Goal: Complete application form

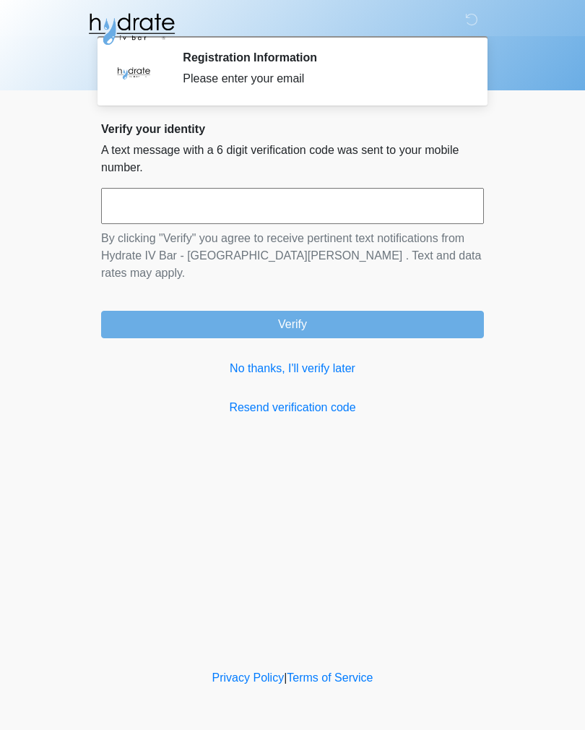
click at [233, 192] on input "text" at bounding box center [292, 206] width 383 height 36
type input "******"
click at [347, 311] on button "Verify" at bounding box center [292, 324] width 383 height 27
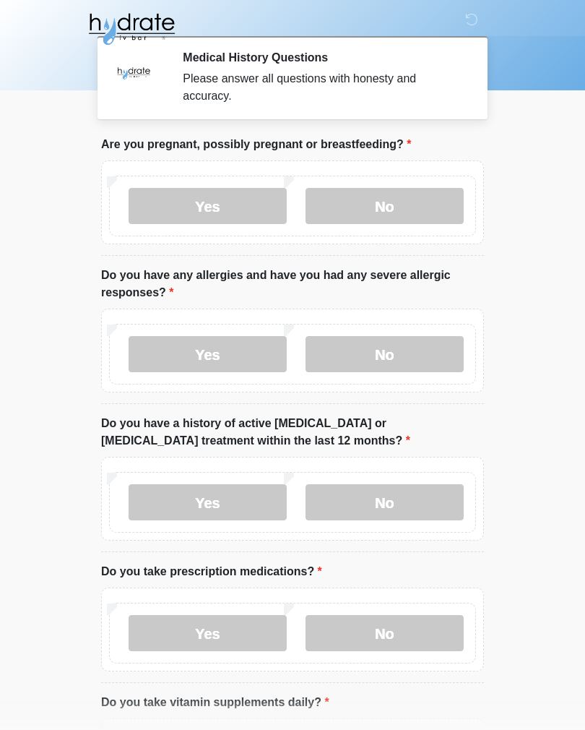
click at [395, 209] on label "No" at bounding box center [385, 206] width 158 height 36
click at [231, 358] on label "Yes" at bounding box center [208, 354] width 158 height 36
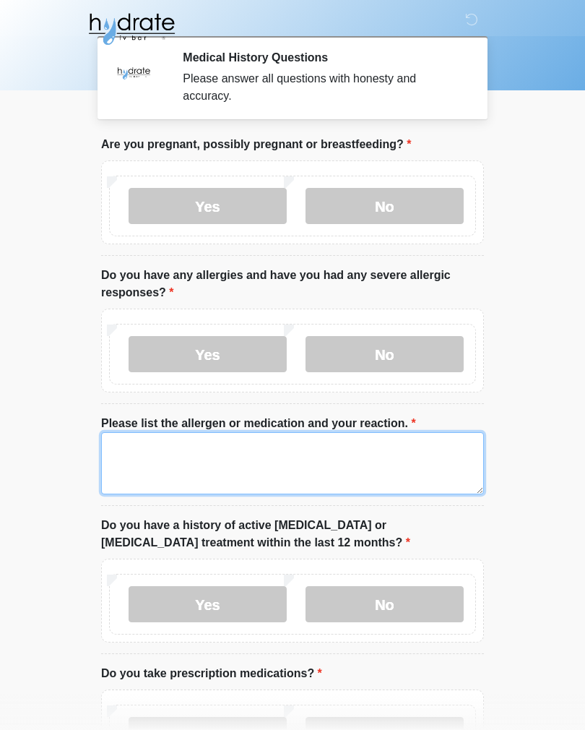
click at [277, 465] on textarea "Please list the allergen or medication and your reaction." at bounding box center [292, 463] width 383 height 62
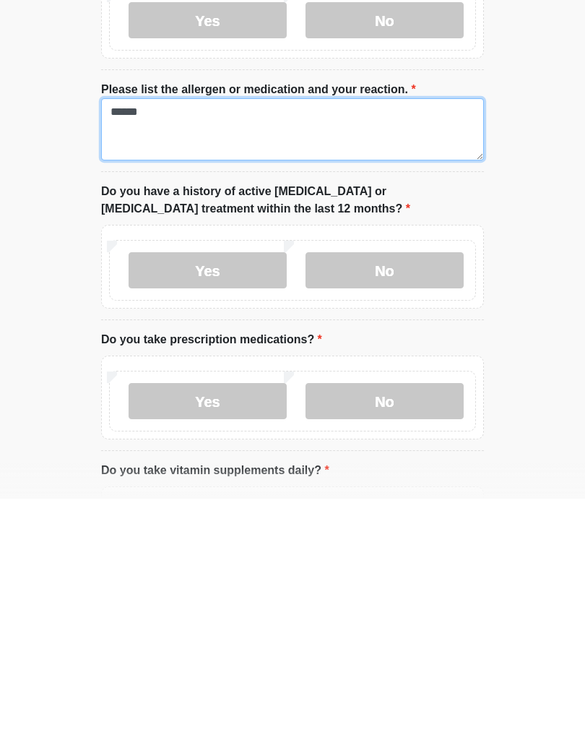
scroll to position [107, 0]
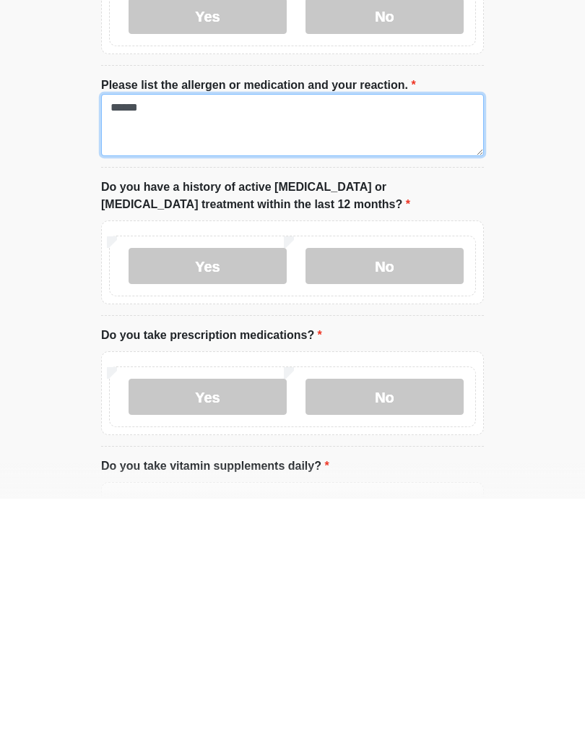
type textarea "*****"
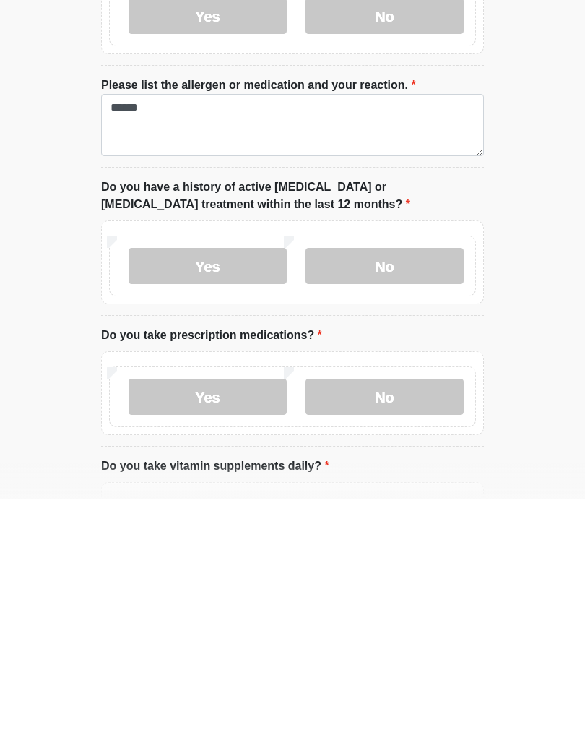
click at [404, 479] on label "No" at bounding box center [385, 497] width 158 height 36
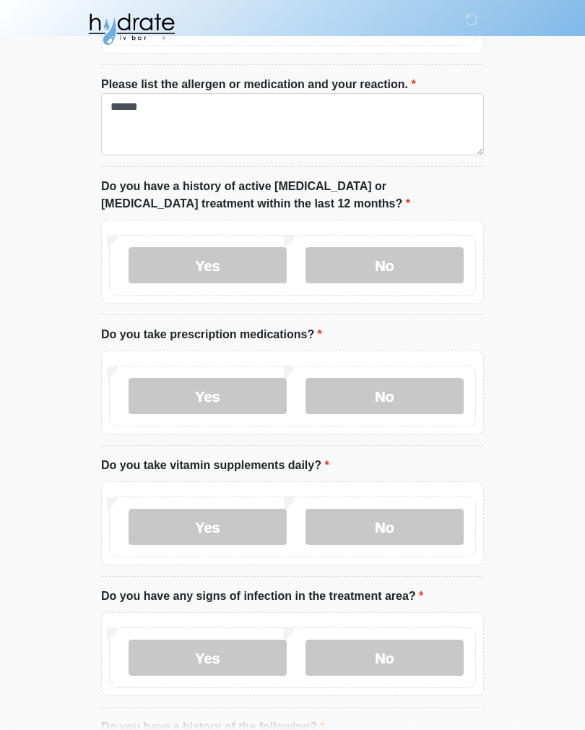
click at [228, 397] on label "Yes" at bounding box center [208, 396] width 158 height 36
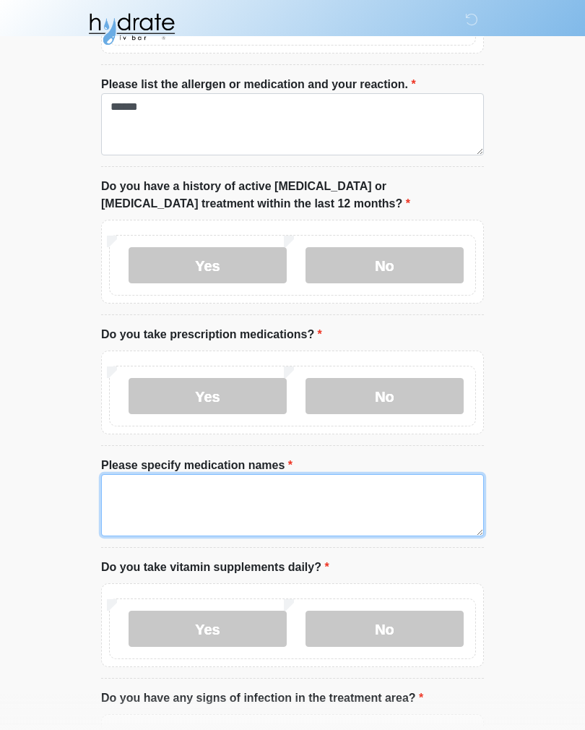
click at [263, 495] on textarea "Please specify medication names" at bounding box center [292, 505] width 383 height 62
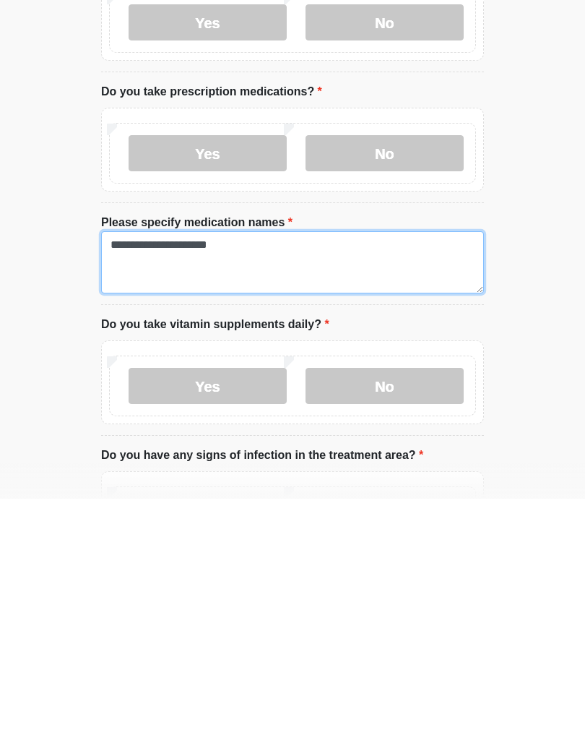
type textarea "**********"
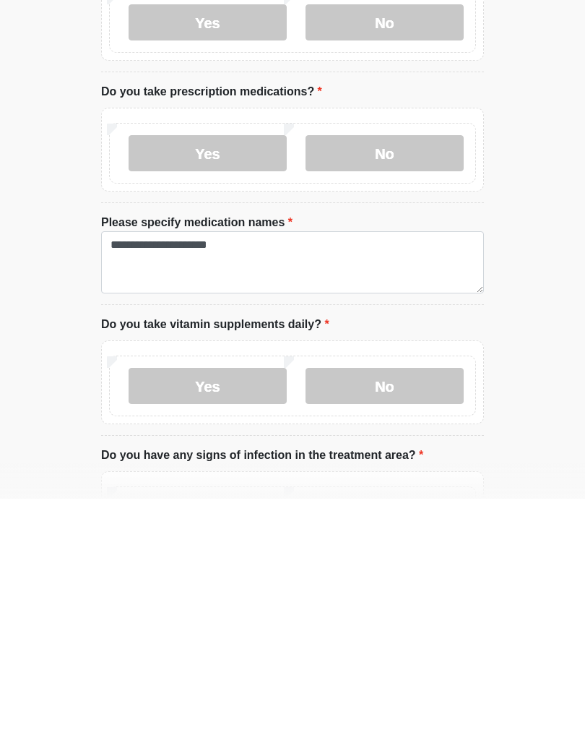
click at [215, 599] on label "Yes" at bounding box center [208, 617] width 158 height 36
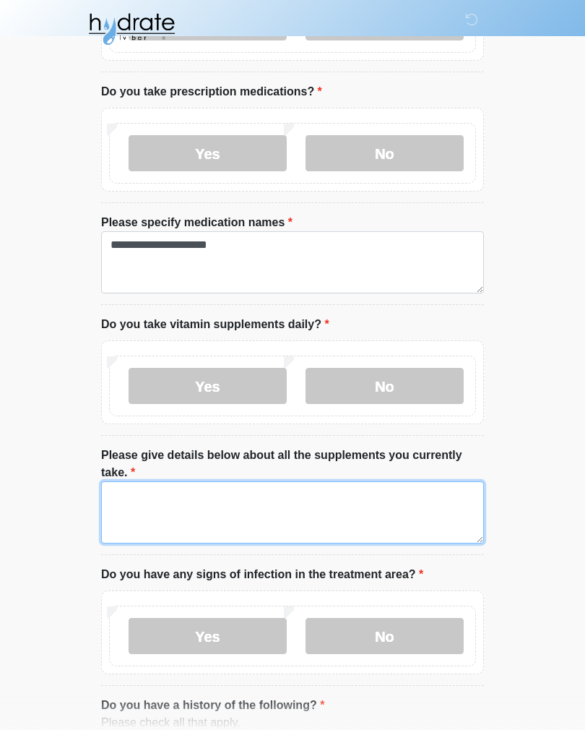
click at [312, 508] on textarea "Please give details below about all the supplements you currently take." at bounding box center [292, 512] width 383 height 62
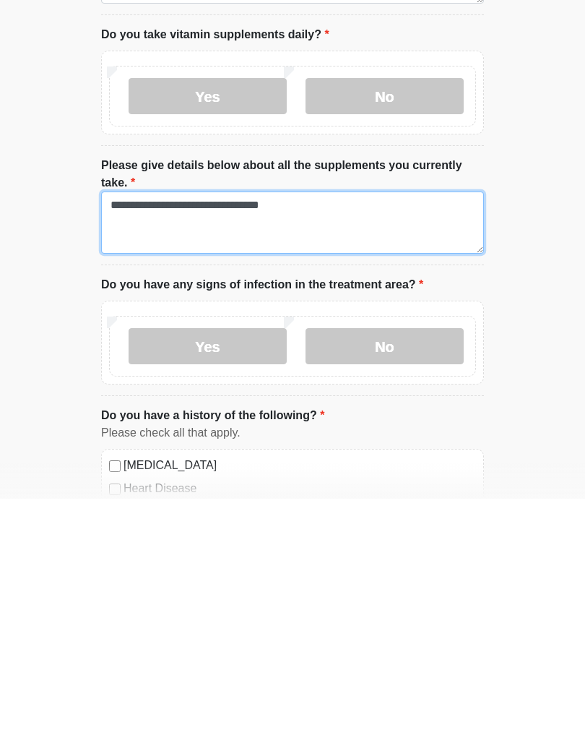
scroll to position [644, 0]
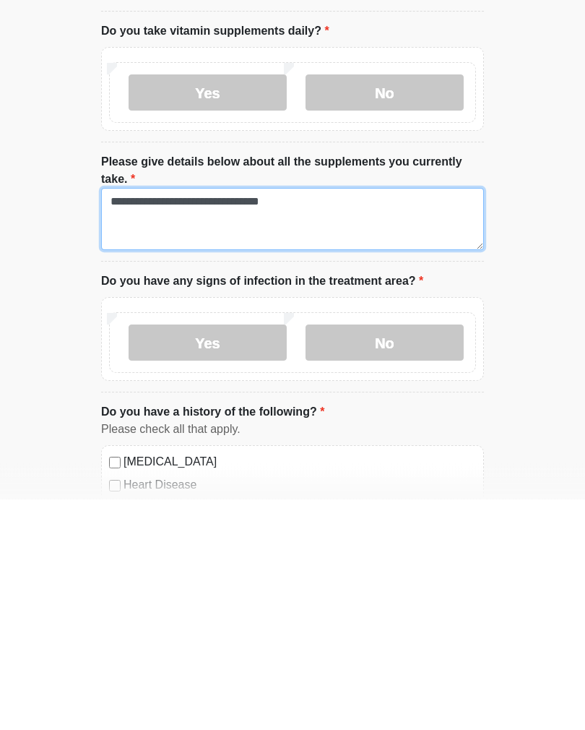
type textarea "**********"
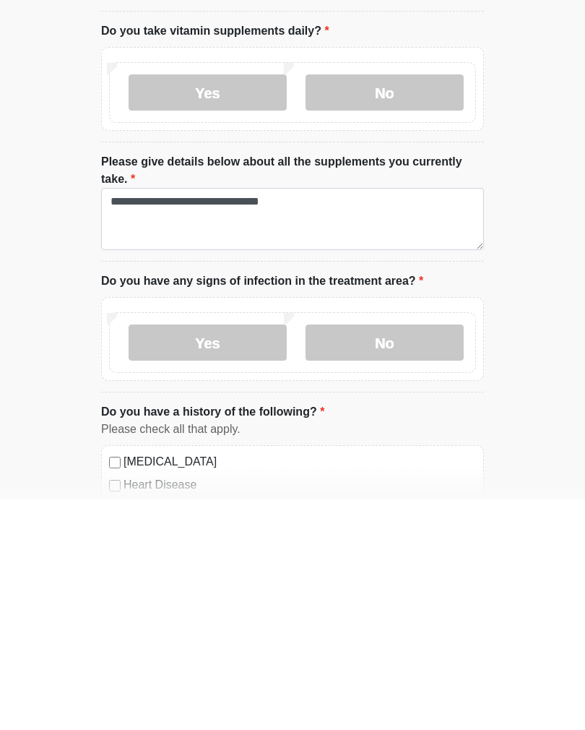
click at [405, 555] on label "No" at bounding box center [385, 573] width 158 height 36
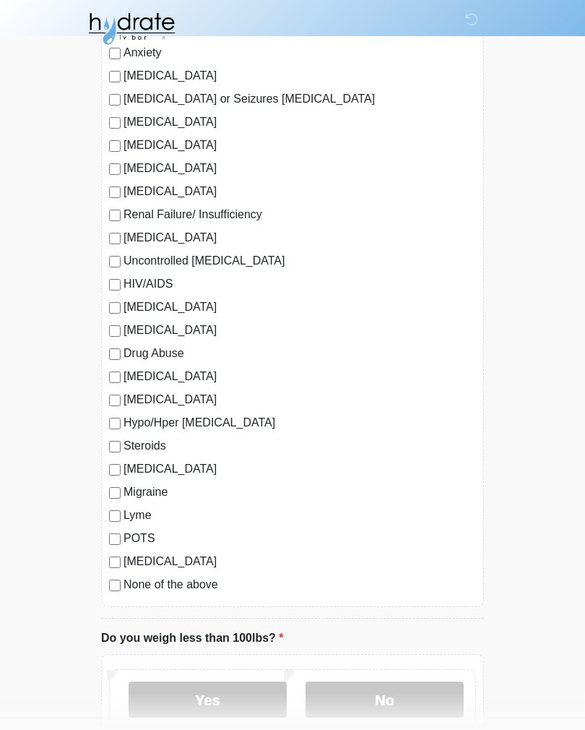
scroll to position [1493, 0]
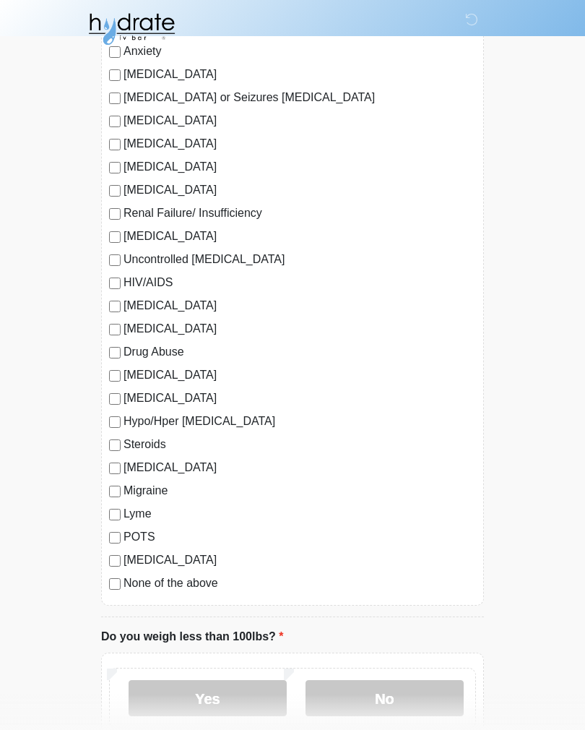
click at [120, 482] on div "Migraine" at bounding box center [292, 490] width 367 height 17
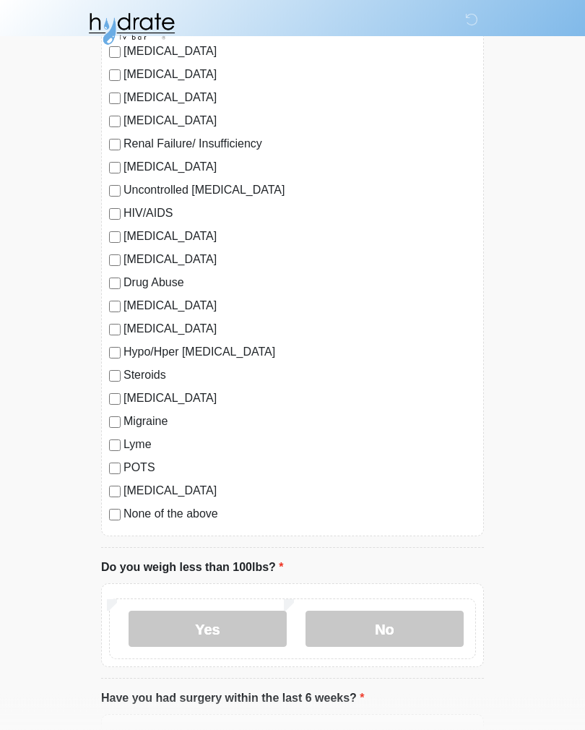
scroll to position [1562, 0]
click at [124, 416] on label "Migraine" at bounding box center [300, 420] width 352 height 17
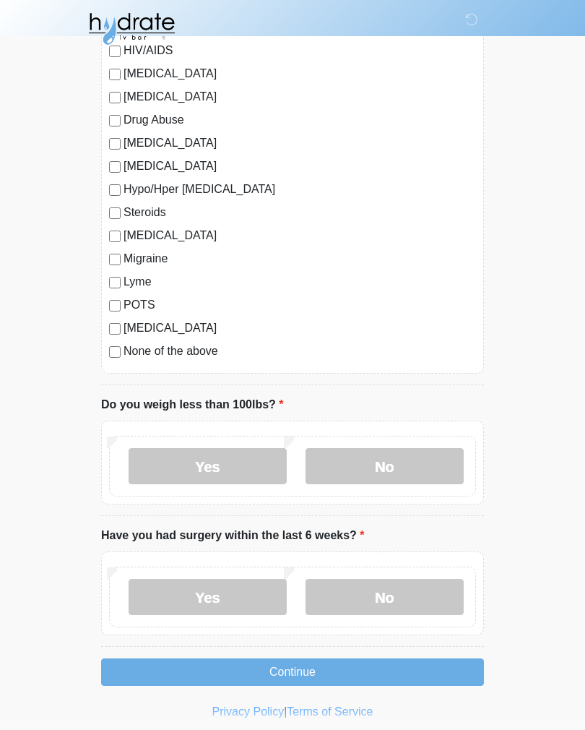
scroll to position [1732, 0]
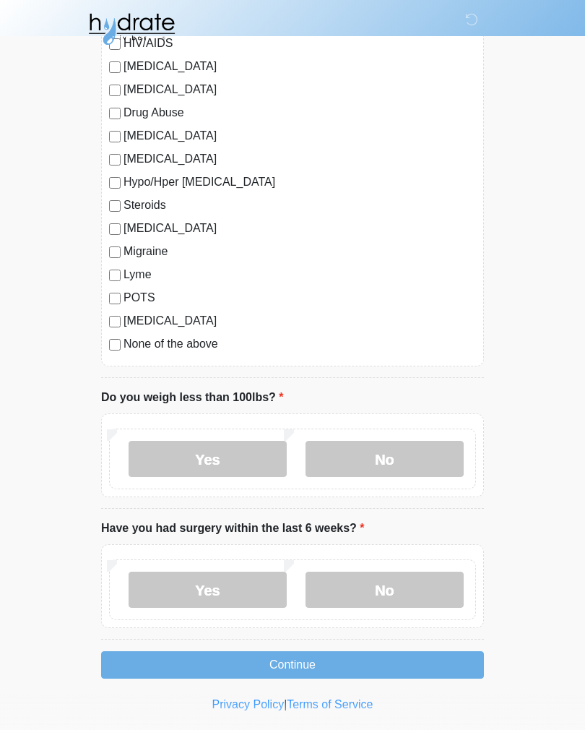
click at [235, 456] on label "Yes" at bounding box center [208, 459] width 158 height 36
click at [385, 580] on label "No" at bounding box center [385, 589] width 158 height 36
click at [307, 661] on button "Continue" at bounding box center [292, 664] width 383 height 27
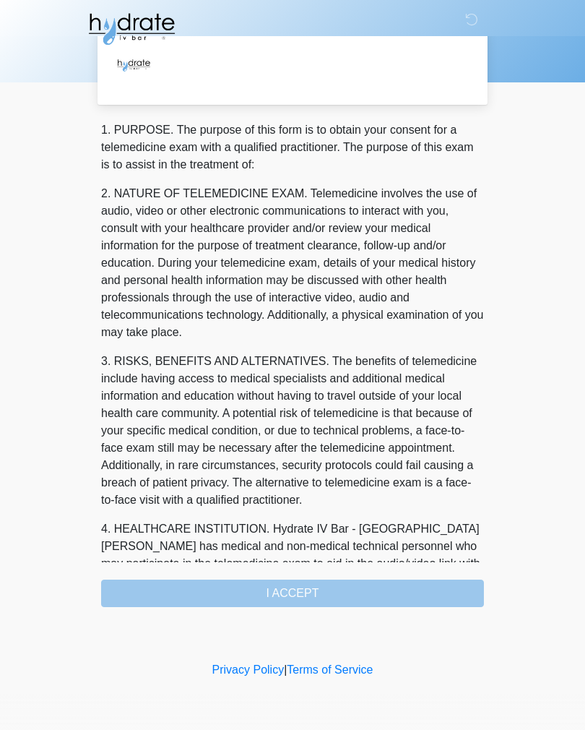
scroll to position [0, 0]
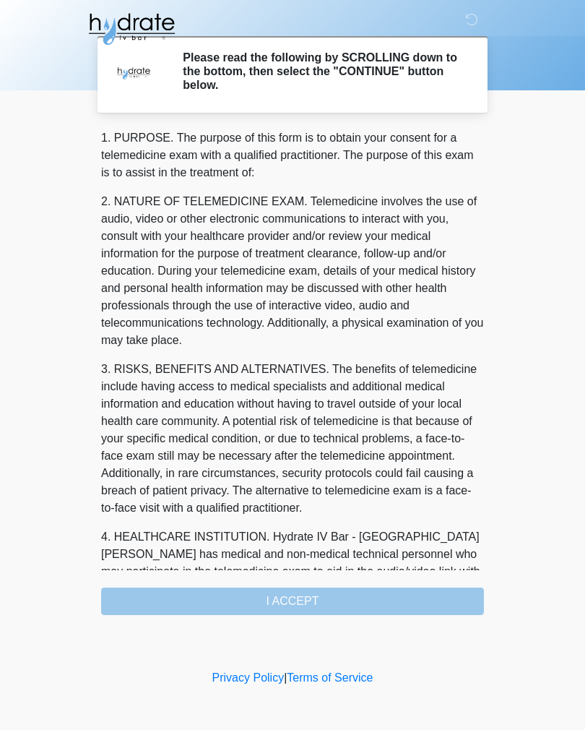
click at [311, 605] on div "1. PURPOSE. The purpose of this form is to obtain your consent for a telemedici…" at bounding box center [292, 371] width 383 height 485
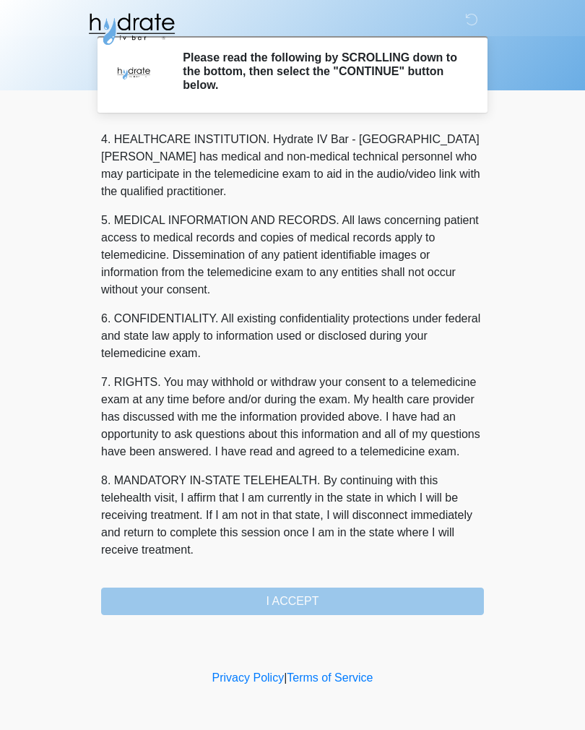
scroll to position [415, 0]
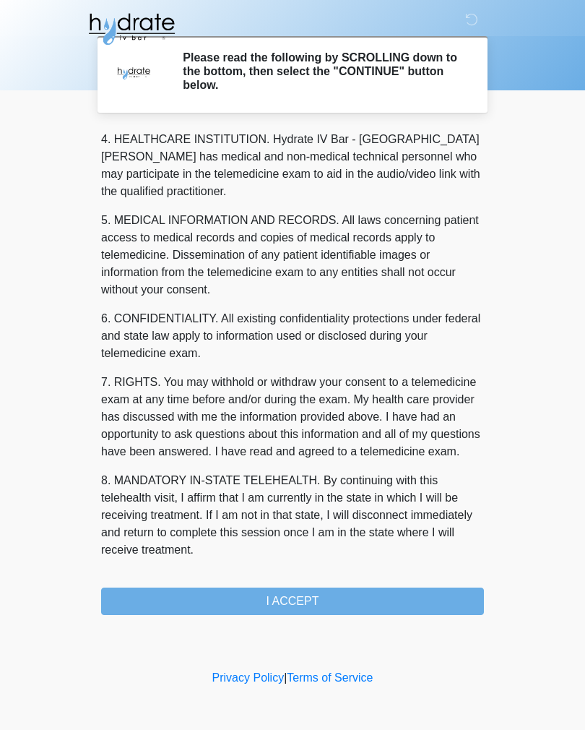
click at [302, 596] on button "I ACCEPT" at bounding box center [292, 600] width 383 height 27
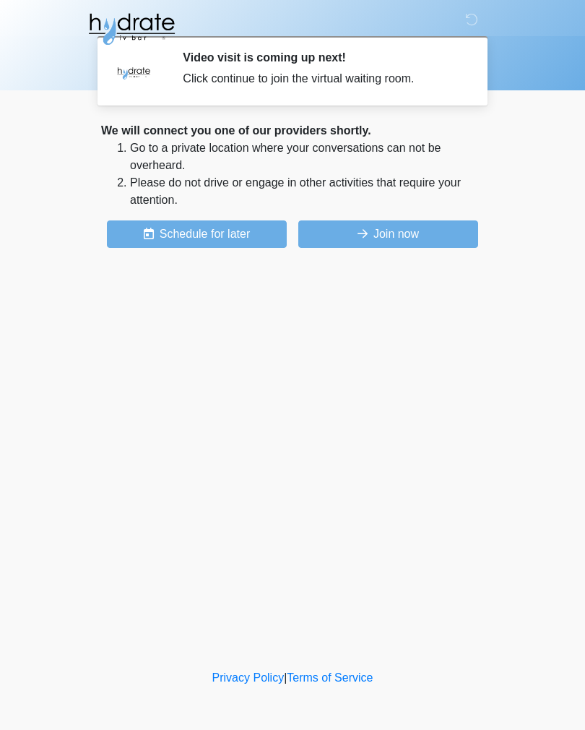
click at [378, 231] on button "Join now" at bounding box center [388, 233] width 180 height 27
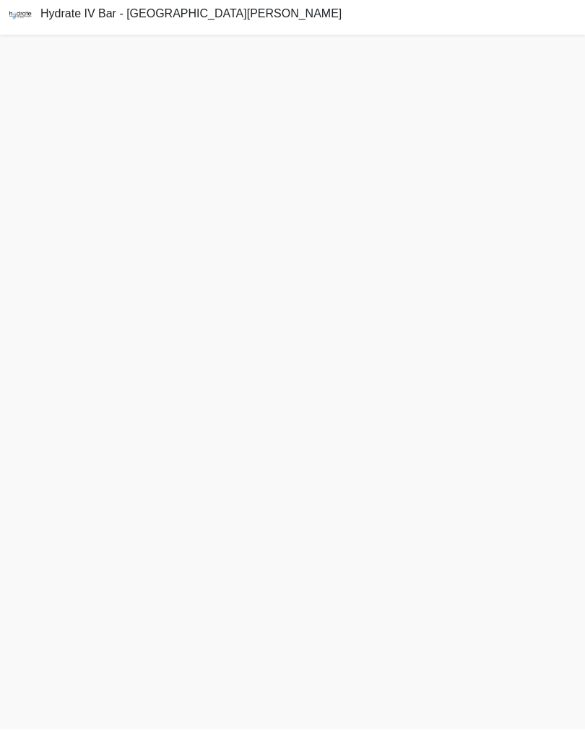
scroll to position [14, 0]
